Goal: Navigation & Orientation: Find specific page/section

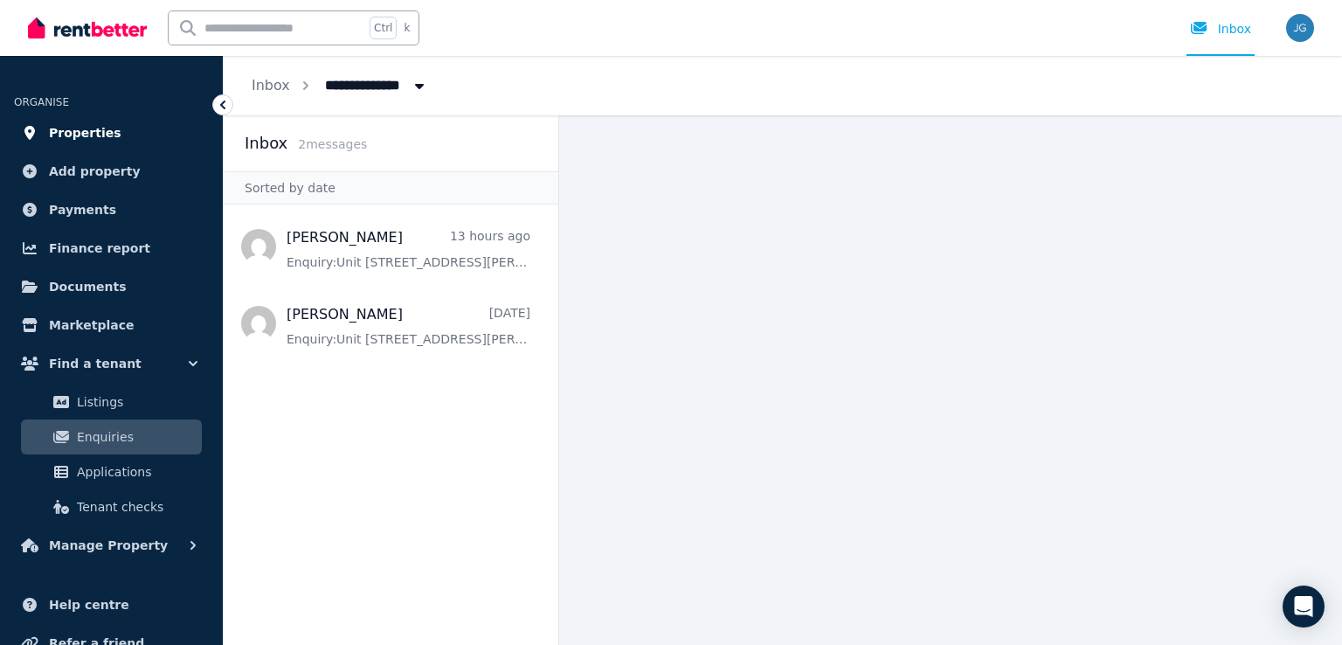
click at [78, 132] on span "Properties" at bounding box center [85, 132] width 73 height 21
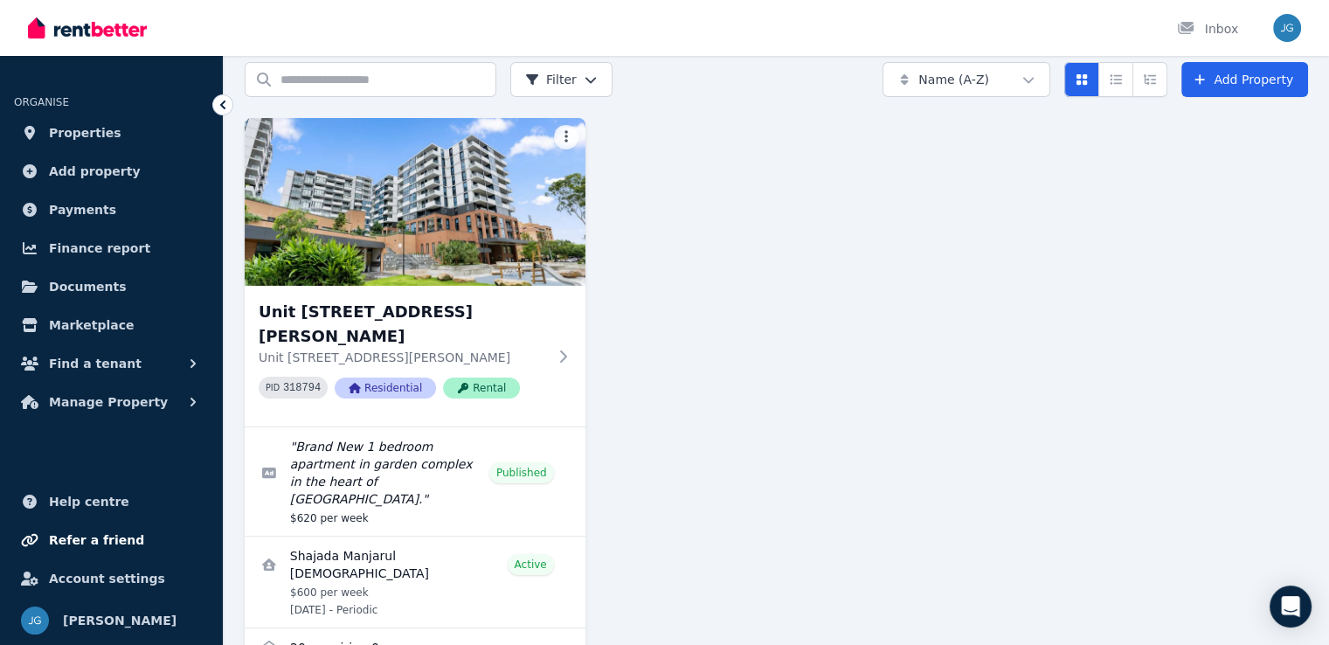
scroll to position [70, 0]
click at [96, 373] on span "Find a tenant" at bounding box center [95, 363] width 93 height 21
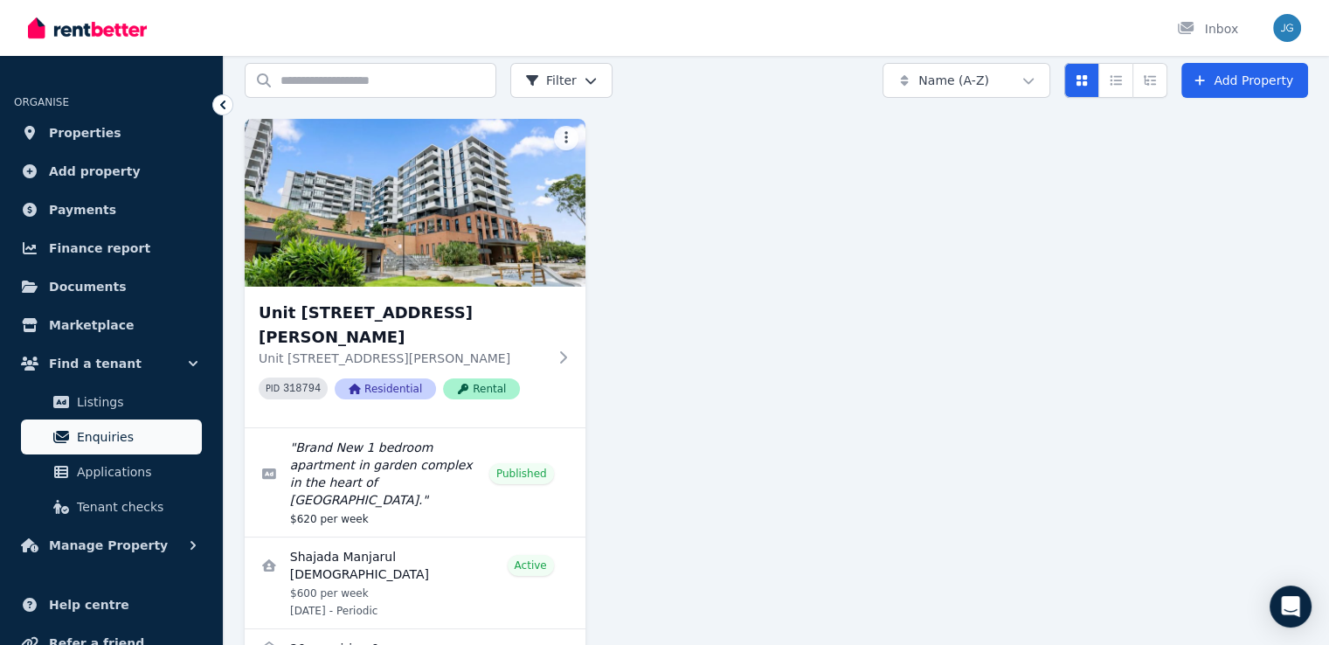
click at [87, 451] on link "Enquiries" at bounding box center [111, 436] width 181 height 35
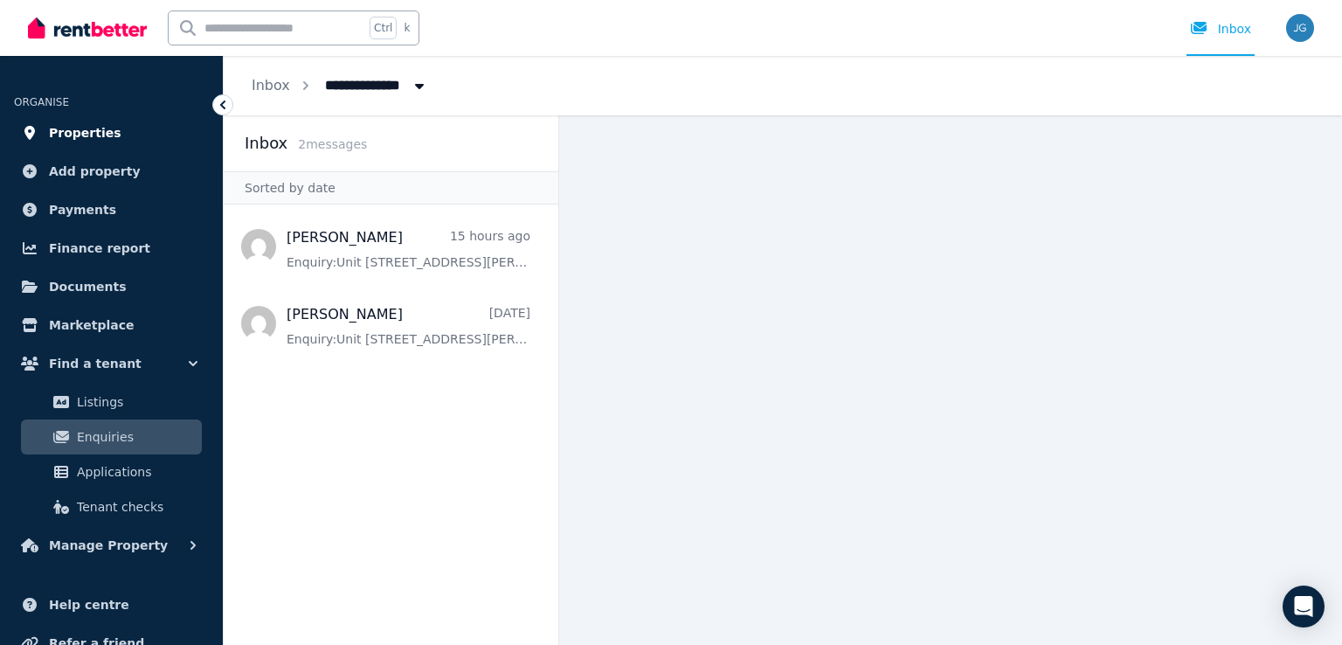
click at [73, 142] on span "Properties" at bounding box center [85, 132] width 73 height 21
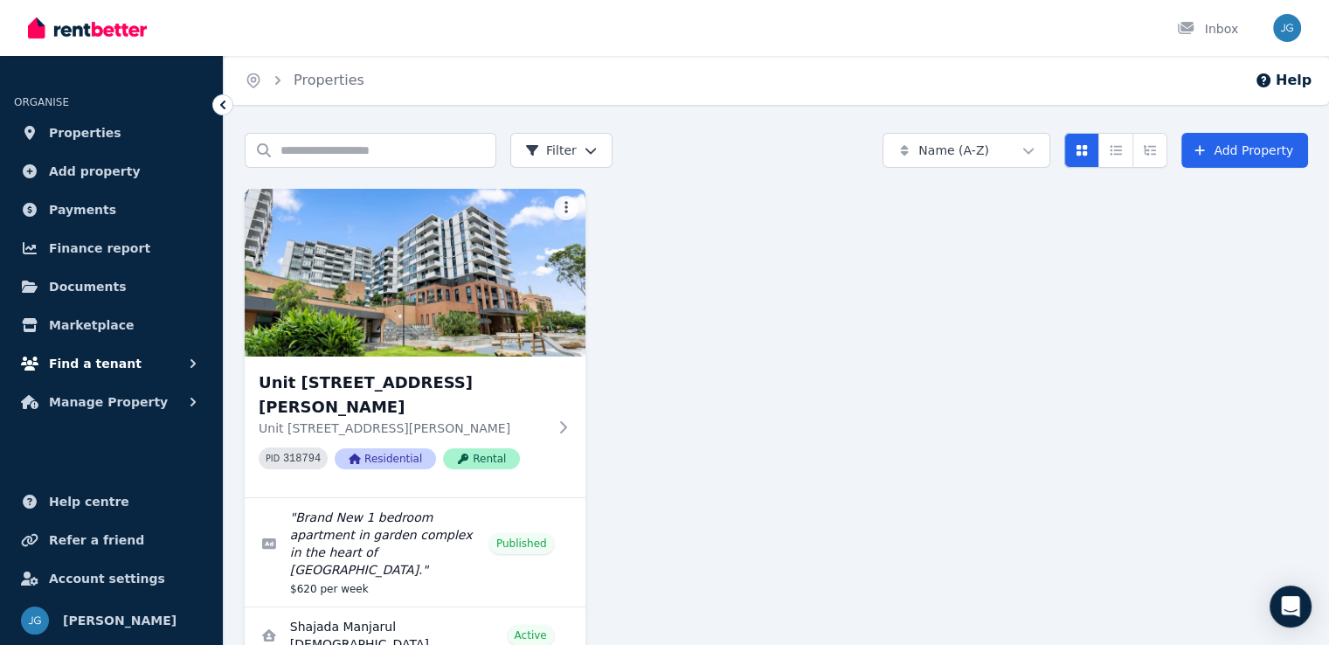
click at [84, 357] on span "Find a tenant" at bounding box center [95, 363] width 93 height 21
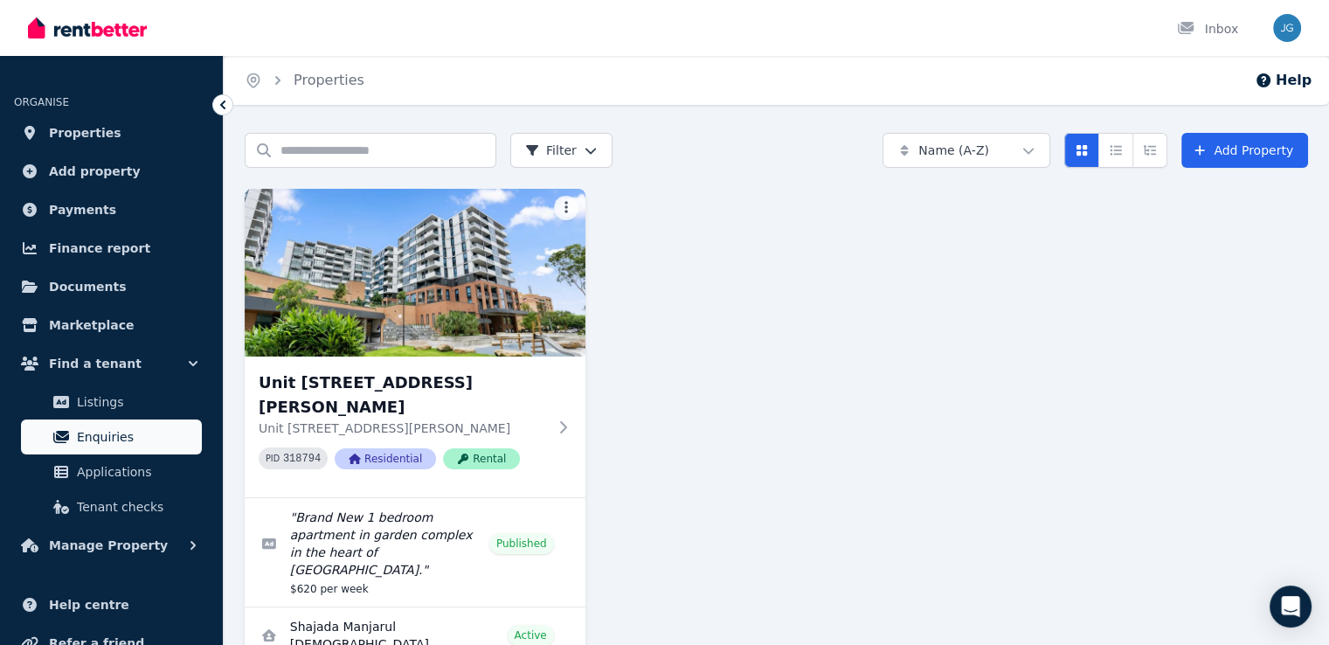
click at [96, 440] on span "Enquiries" at bounding box center [136, 436] width 118 height 21
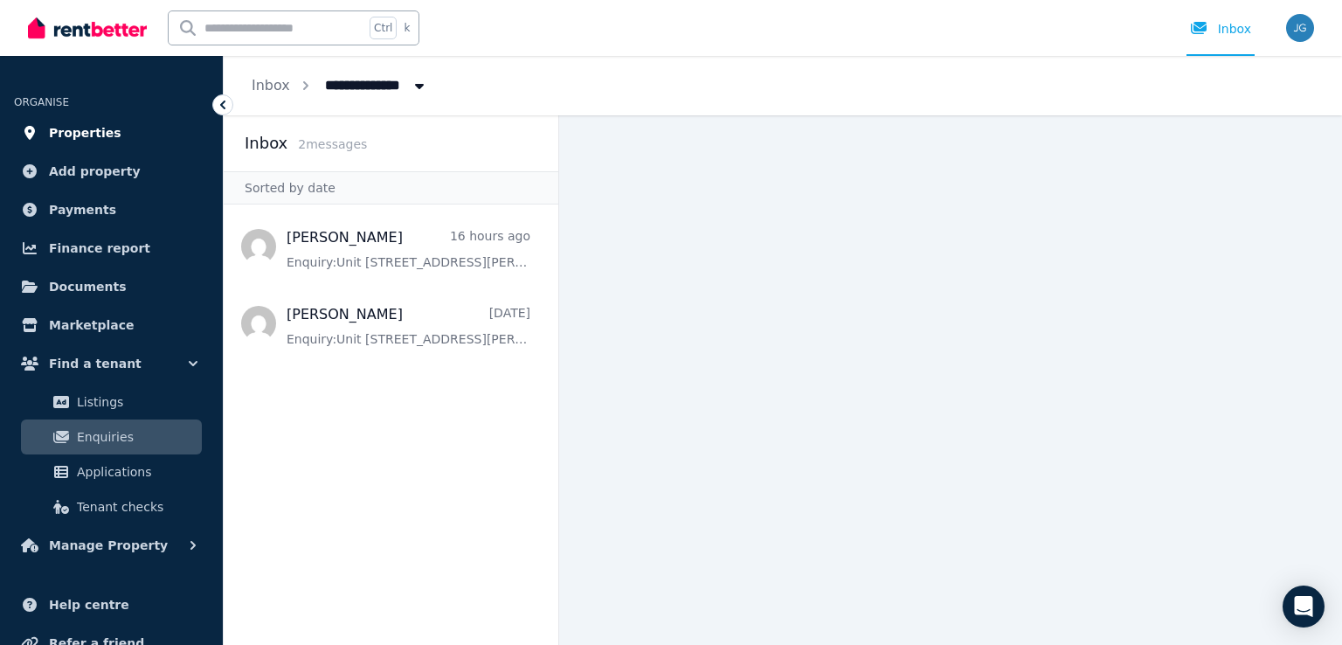
click at [66, 127] on span "Properties" at bounding box center [85, 132] width 73 height 21
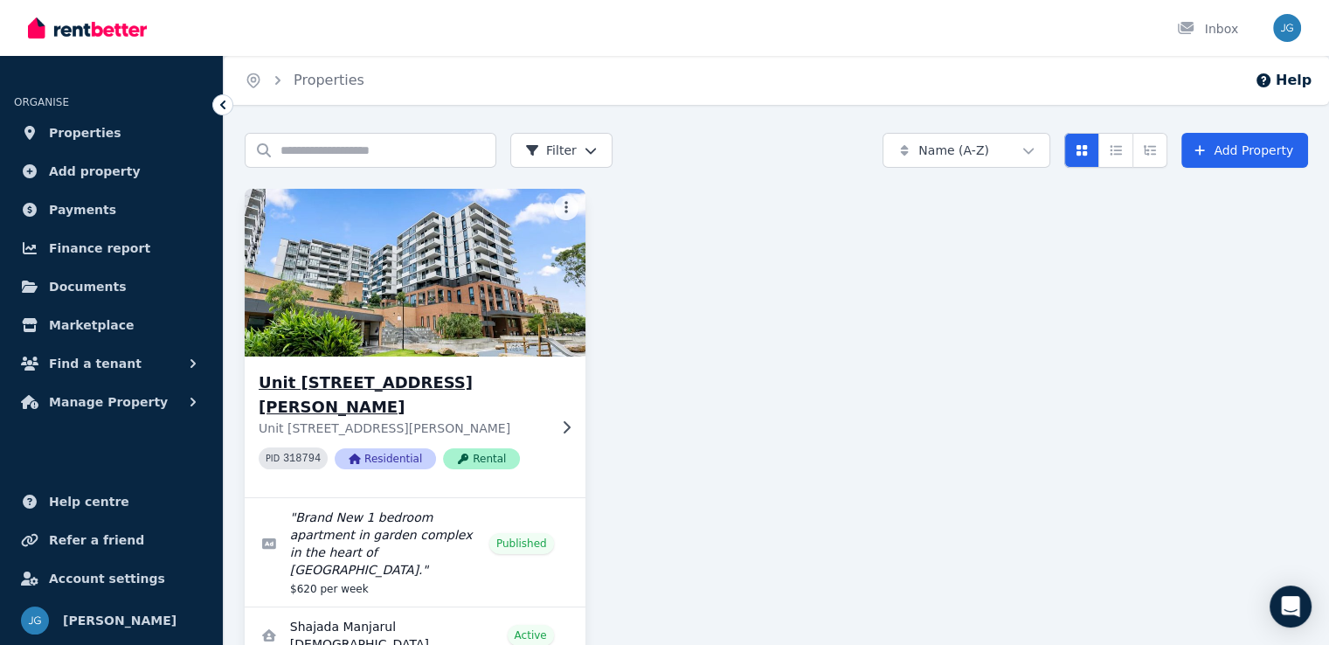
click at [455, 379] on h3 "Unit [STREET_ADDRESS][PERSON_NAME]" at bounding box center [403, 394] width 288 height 49
